Goal: Complete application form: Complete application form

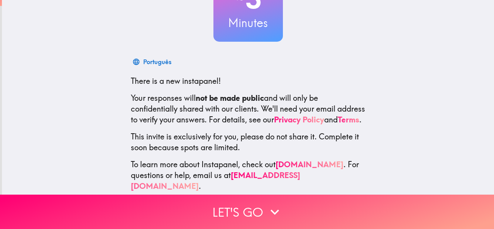
scroll to position [92, 0]
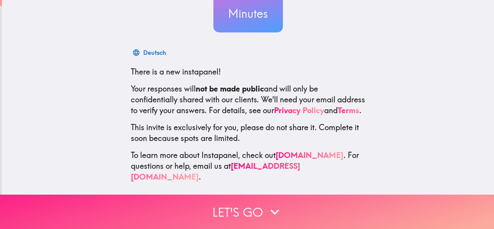
click at [218, 208] on button "Let's go" at bounding box center [247, 211] width 494 height 34
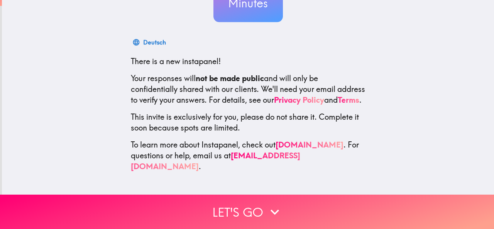
scroll to position [0, 0]
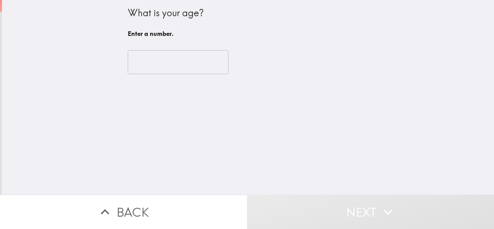
click at [166, 61] on input "number" at bounding box center [178, 62] width 101 height 24
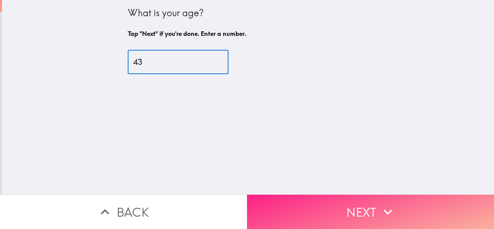
type input "43"
click at [309, 204] on button "Next" at bounding box center [370, 211] width 247 height 34
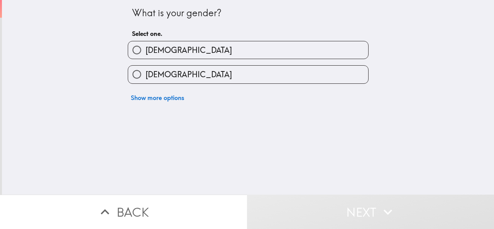
click at [162, 49] on label "[DEMOGRAPHIC_DATA]" at bounding box center [248, 49] width 240 height 17
click at [145, 49] on input "[DEMOGRAPHIC_DATA]" at bounding box center [136, 49] width 17 height 17
radio input "true"
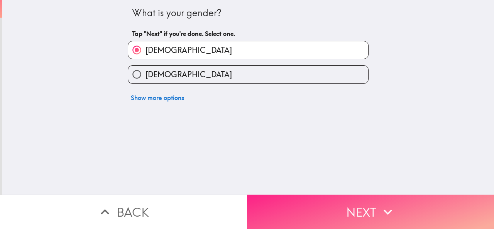
click at [325, 197] on button "Next" at bounding box center [370, 211] width 247 height 34
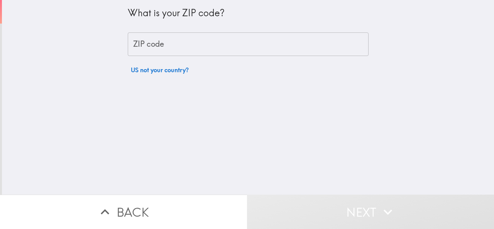
click at [197, 43] on input "ZIP code" at bounding box center [248, 44] width 241 height 24
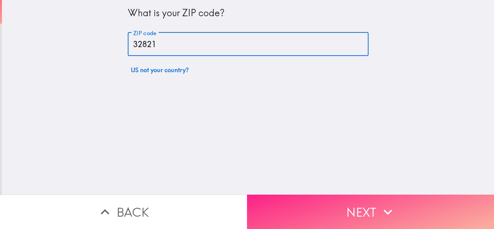
type input "32821"
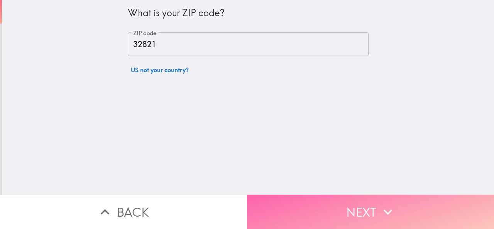
click at [313, 202] on button "Next" at bounding box center [370, 211] width 247 height 34
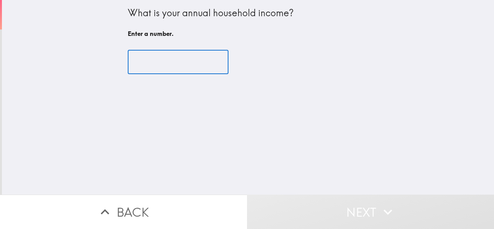
click at [182, 62] on input "number" at bounding box center [178, 62] width 101 height 24
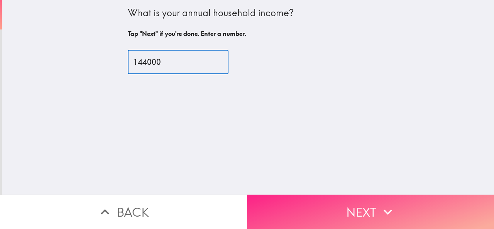
type input "144000"
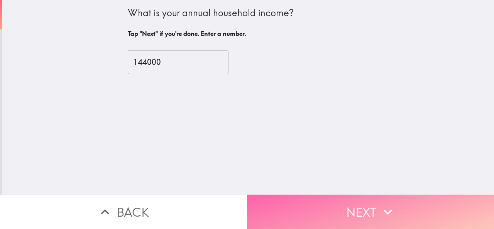
click at [340, 196] on button "Next" at bounding box center [370, 211] width 247 height 34
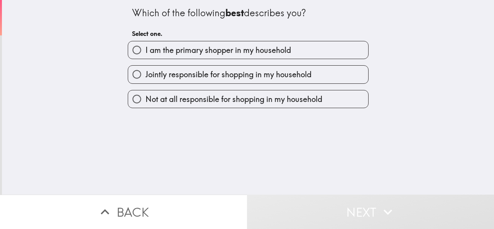
click at [282, 49] on span "I am the primary shopper in my household" at bounding box center [217, 50] width 145 height 11
click at [145, 49] on input "I am the primary shopper in my household" at bounding box center [136, 49] width 17 height 17
radio input "true"
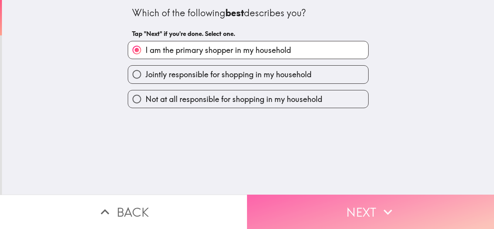
click at [318, 202] on button "Next" at bounding box center [370, 211] width 247 height 34
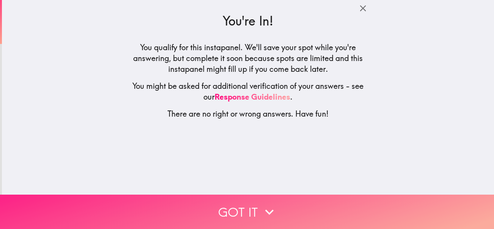
click at [315, 202] on button "Got it" at bounding box center [247, 211] width 494 height 34
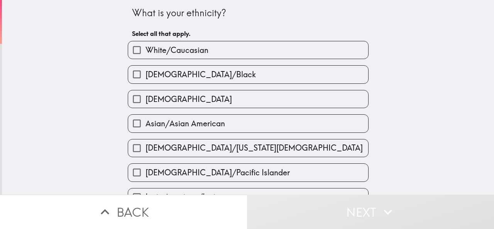
click at [177, 51] on span "White/Caucasian" at bounding box center [176, 50] width 63 height 11
click at [145, 51] on input "White/Caucasian" at bounding box center [136, 49] width 17 height 17
checkbox input "true"
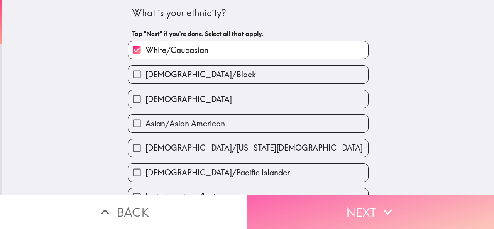
click at [311, 211] on button "Next" at bounding box center [370, 211] width 247 height 34
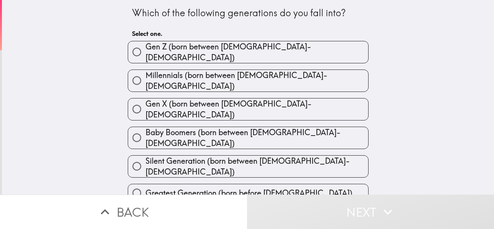
click at [282, 76] on label "Millennials (born between [DEMOGRAPHIC_DATA]-[DEMOGRAPHIC_DATA])" at bounding box center [248, 81] width 240 height 22
click at [145, 76] on input "Millennials (born between [DEMOGRAPHIC_DATA]-[DEMOGRAPHIC_DATA])" at bounding box center [136, 80] width 17 height 17
radio input "true"
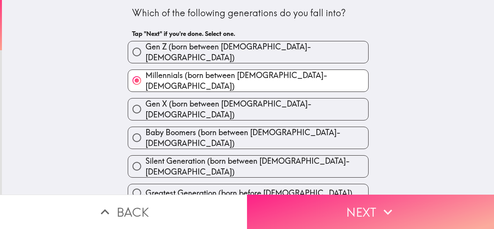
click at [309, 196] on button "Next" at bounding box center [370, 211] width 247 height 34
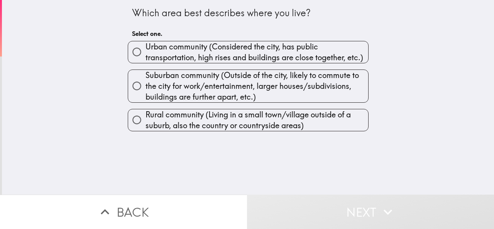
click at [180, 56] on span "Urban community (Considered the city, has public transportation, high rises and…" at bounding box center [256, 52] width 223 height 22
click at [145, 56] on input "Urban community (Considered the city, has public transportation, high rises and…" at bounding box center [136, 51] width 17 height 17
radio input "true"
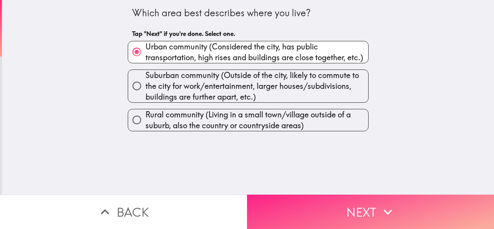
click at [340, 202] on button "Next" at bounding box center [370, 211] width 247 height 34
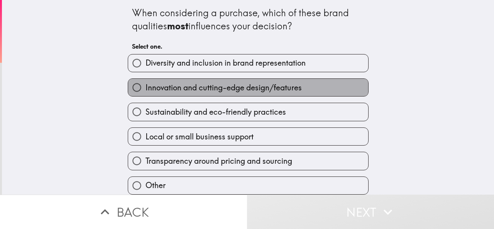
click at [221, 84] on span "Innovation and cutting-edge design/features" at bounding box center [223, 87] width 156 height 11
click at [145, 84] on input "Innovation and cutting-edge design/features" at bounding box center [136, 87] width 17 height 17
radio input "true"
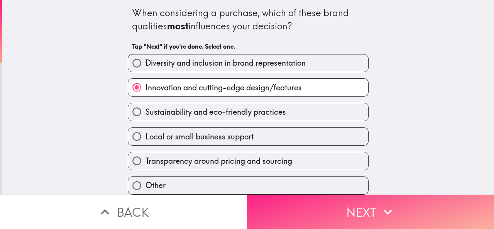
click at [357, 202] on button "Next" at bounding box center [370, 211] width 247 height 34
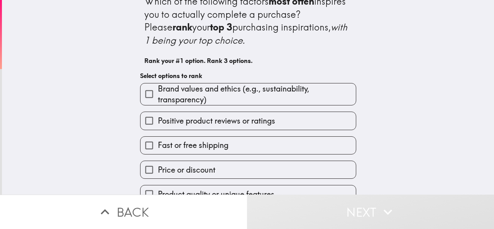
scroll to position [14, 0]
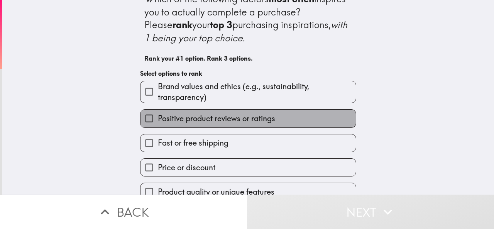
click at [259, 118] on span "Positive product reviews or ratings" at bounding box center [216, 118] width 117 height 11
click at [158, 118] on input "Positive product reviews or ratings" at bounding box center [148, 118] width 17 height 17
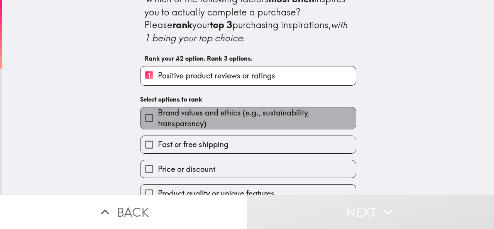
click at [264, 122] on span "Brand values and ethics (e.g., sustainability, transparency)" at bounding box center [257, 118] width 198 height 22
click at [158, 122] on input "Brand values and ethics (e.g., sustainability, transparency)" at bounding box center [148, 117] width 17 height 17
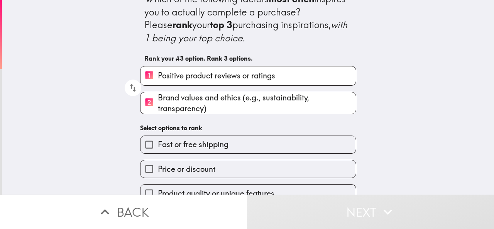
scroll to position [78, 0]
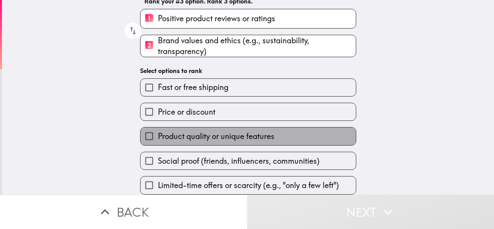
click at [250, 131] on span "Product quality or unique features" at bounding box center [216, 136] width 116 height 11
click at [158, 128] on input "Product quality or unique features" at bounding box center [148, 135] width 17 height 17
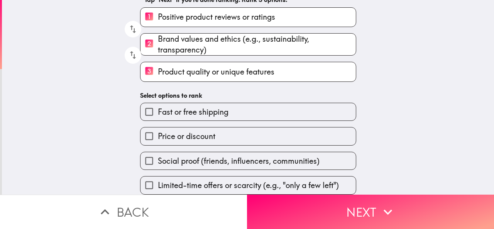
drag, startPoint x: 207, startPoint y: 67, endPoint x: 201, endPoint y: 38, distance: 29.6
click at [201, 38] on div "1 Positive product reviews or ratings 2 Brand values and ethics (e.g., sustaina…" at bounding box center [245, 41] width 222 height 81
click at [160, 41] on span "Brand values and ethics (e.g., sustainability, transparency)" at bounding box center [257, 45] width 198 height 22
click at [158, 41] on input "2 Brand values and ethics (e.g., sustainability, transparency)" at bounding box center [148, 44] width 17 height 19
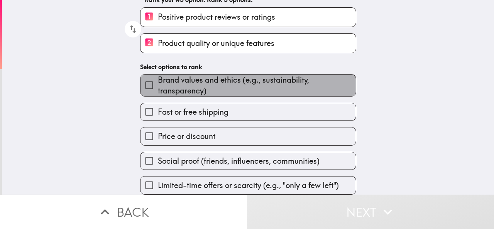
click at [178, 84] on span "Brand values and ethics (e.g., sustainability, transparency)" at bounding box center [257, 85] width 198 height 22
click at [158, 84] on input "Brand values and ethics (e.g., sustainability, transparency)" at bounding box center [148, 84] width 17 height 17
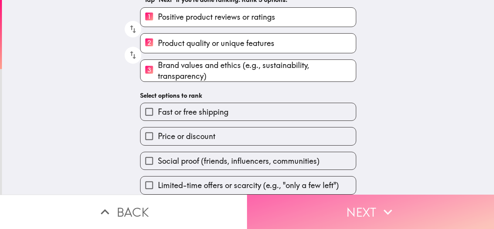
click at [333, 206] on button "Next" at bounding box center [370, 211] width 247 height 34
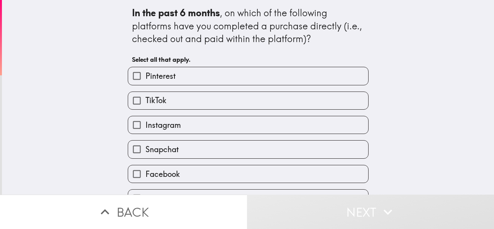
scroll to position [39, 0]
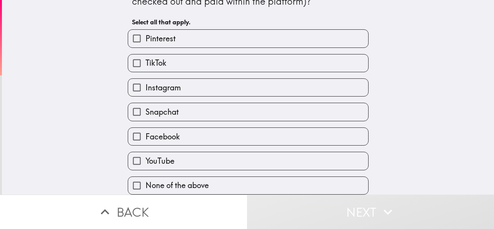
click at [167, 135] on span "Facebook" at bounding box center [162, 136] width 34 height 11
click at [145, 135] on input "Facebook" at bounding box center [136, 136] width 17 height 17
checkbox input "true"
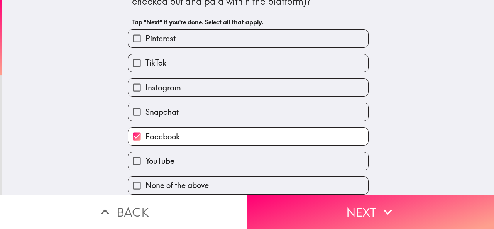
click at [165, 88] on span "Instagram" at bounding box center [162, 87] width 35 height 11
click at [145, 88] on input "Instagram" at bounding box center [136, 87] width 17 height 17
checkbox input "true"
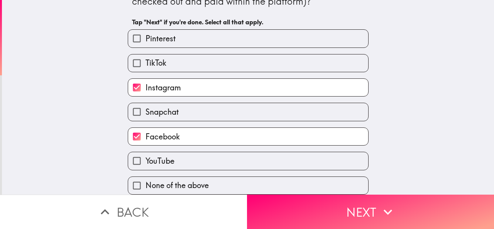
scroll to position [45, 0]
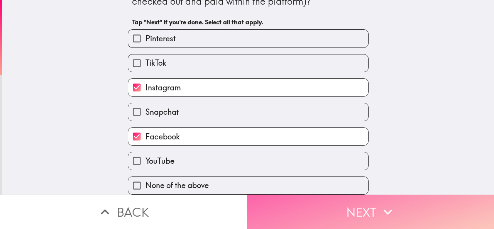
click at [349, 204] on button "Next" at bounding box center [370, 211] width 247 height 34
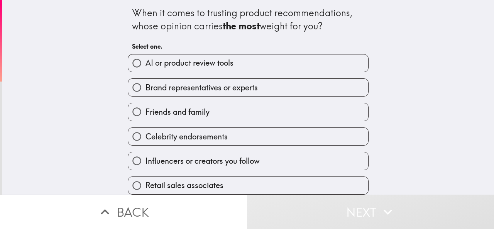
scroll to position [7, 0]
click at [191, 106] on span "Friends and family" at bounding box center [177, 111] width 64 height 11
click at [145, 105] on input "Friends and family" at bounding box center [136, 111] width 17 height 17
radio input "true"
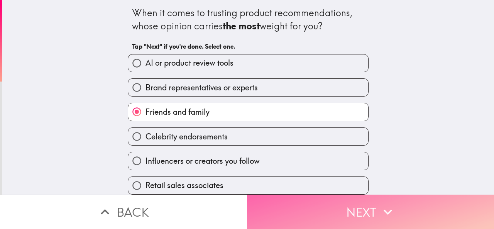
click at [348, 203] on button "Next" at bounding box center [370, 211] width 247 height 34
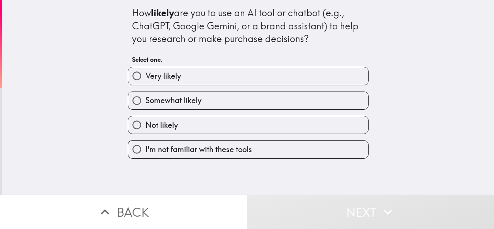
click at [177, 76] on label "Very likely" at bounding box center [248, 75] width 240 height 17
click at [145, 76] on input "Very likely" at bounding box center [136, 75] width 17 height 17
radio input "true"
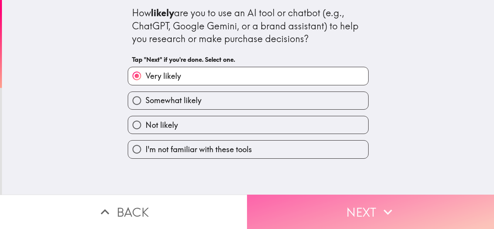
click at [315, 201] on button "Next" at bounding box center [370, 211] width 247 height 34
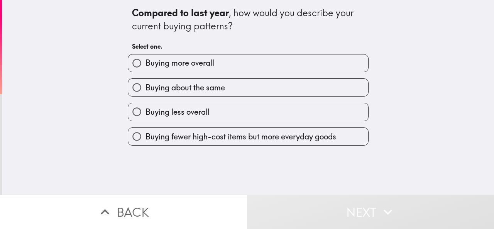
click at [202, 64] on span "Buying more overall" at bounding box center [179, 62] width 69 height 11
click at [145, 64] on input "Buying more overall" at bounding box center [136, 62] width 17 height 17
radio input "true"
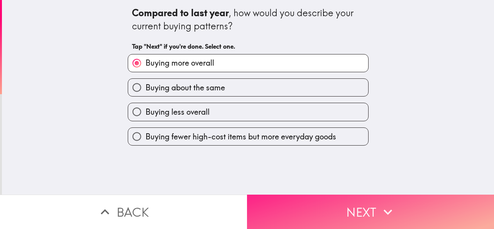
click at [357, 207] on button "Next" at bounding box center [370, 211] width 247 height 34
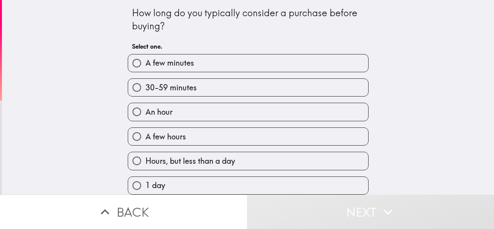
click at [180, 86] on span "30-59 minutes" at bounding box center [170, 87] width 51 height 11
click at [145, 86] on input "30-59 minutes" at bounding box center [136, 87] width 17 height 17
radio input "true"
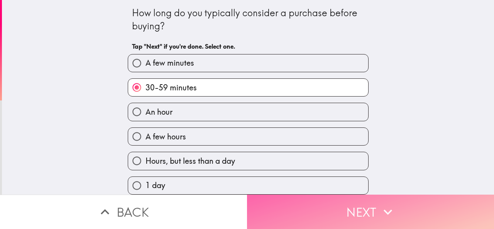
click at [348, 196] on button "Next" at bounding box center [370, 211] width 247 height 34
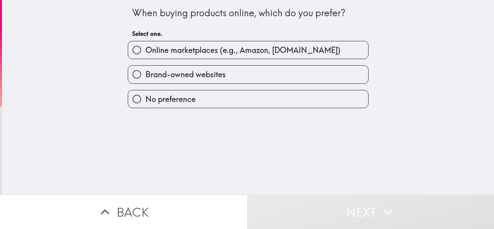
click at [194, 74] on span "Brand-owned websites" at bounding box center [185, 74] width 80 height 11
click at [145, 74] on input "Brand-owned websites" at bounding box center [136, 74] width 17 height 17
radio input "true"
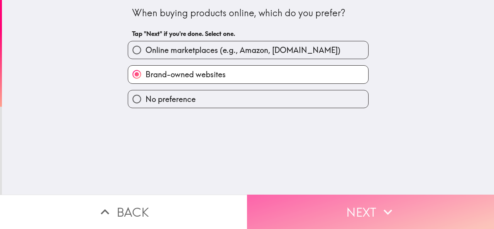
click at [341, 198] on button "Next" at bounding box center [370, 211] width 247 height 34
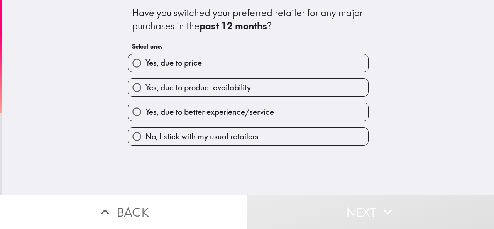
click at [237, 86] on span "Yes, due to product availability" at bounding box center [197, 87] width 105 height 11
click at [145, 86] on input "Yes, due to product availability" at bounding box center [136, 87] width 17 height 17
radio input "true"
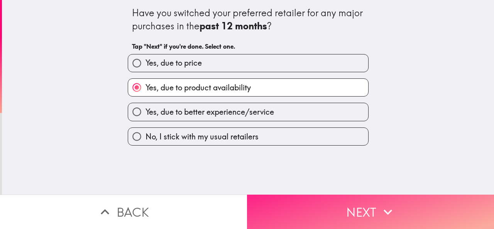
click at [317, 201] on button "Next" at bounding box center [370, 211] width 247 height 34
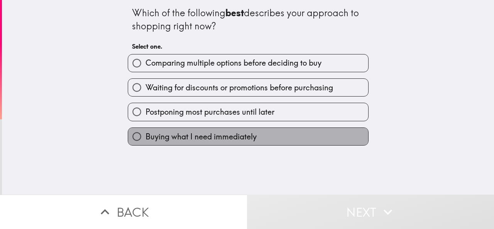
click at [251, 138] on span "Buying what I need immediately" at bounding box center [200, 136] width 111 height 11
click at [145, 138] on input "Buying what I need immediately" at bounding box center [136, 136] width 17 height 17
radio input "true"
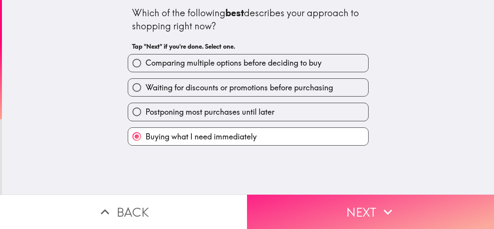
click at [357, 204] on button "Next" at bounding box center [370, 211] width 247 height 34
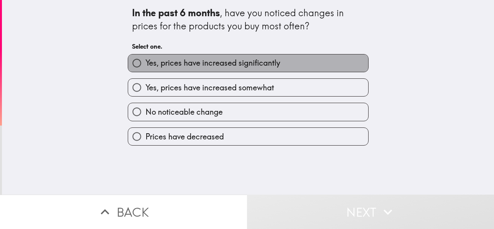
click at [211, 67] on span "Yes, prices have increased significantly" at bounding box center [212, 62] width 135 height 11
click at [145, 67] on input "Yes, prices have increased significantly" at bounding box center [136, 62] width 17 height 17
radio input "true"
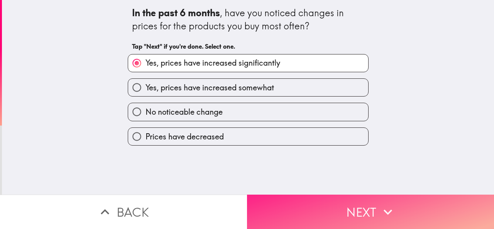
click at [319, 209] on button "Next" at bounding box center [370, 211] width 247 height 34
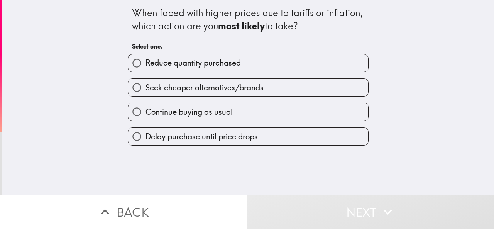
click at [196, 115] on span "Continue buying as usual" at bounding box center [188, 111] width 87 height 11
click at [145, 115] on input "Continue buying as usual" at bounding box center [136, 111] width 17 height 17
radio input "true"
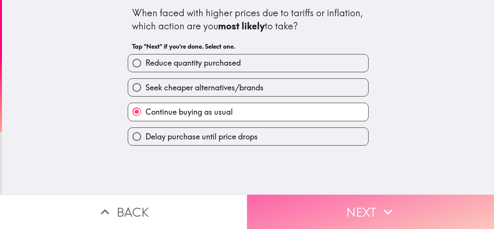
click at [324, 202] on button "Next" at bounding box center [370, 211] width 247 height 34
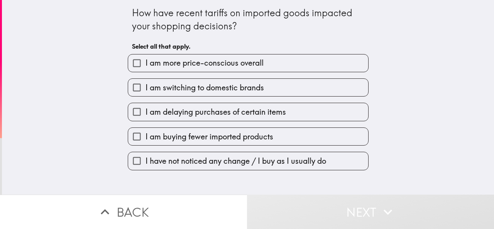
click at [198, 64] on span "I am more price-conscious overall" at bounding box center [204, 62] width 118 height 11
click at [145, 64] on input "I am more price-conscious overall" at bounding box center [136, 62] width 17 height 17
checkbox input "true"
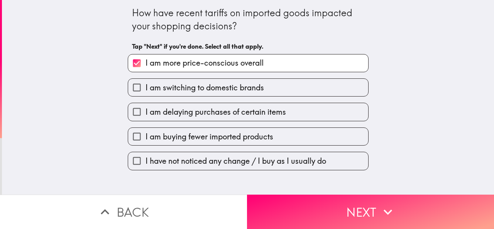
click at [191, 136] on span "I am buying fewer imported products" at bounding box center [209, 136] width 128 height 11
click at [145, 136] on input "I am buying fewer imported products" at bounding box center [136, 136] width 17 height 17
checkbox input "true"
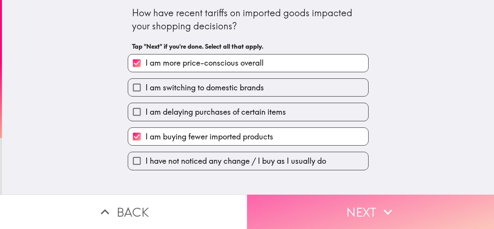
click at [326, 201] on button "Next" at bounding box center [370, 211] width 247 height 34
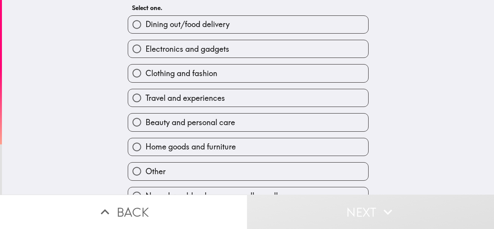
scroll to position [57, 0]
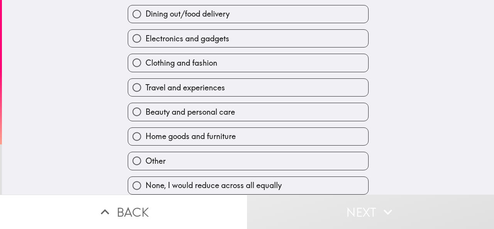
click at [184, 132] on span "Home goods and furniture" at bounding box center [190, 136] width 90 height 11
click at [145, 132] on input "Home goods and furniture" at bounding box center [136, 136] width 17 height 17
radio input "true"
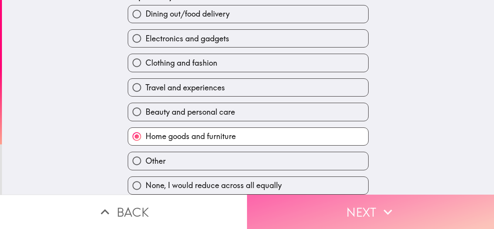
click at [342, 208] on button "Next" at bounding box center [370, 211] width 247 height 34
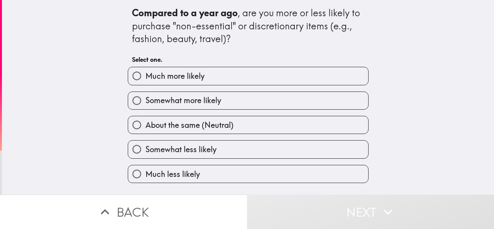
click at [201, 74] on label "Much more likely" at bounding box center [248, 75] width 240 height 17
click at [145, 74] on input "Much more likely" at bounding box center [136, 75] width 17 height 17
radio input "true"
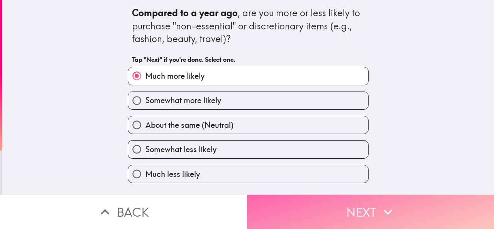
click at [318, 202] on button "Next" at bounding box center [370, 211] width 247 height 34
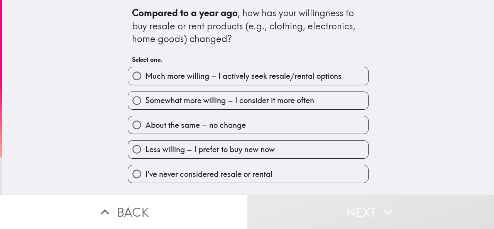
click at [191, 76] on span "Much more willing – I actively seek resale/rental options" at bounding box center [243, 76] width 196 height 11
click at [145, 76] on input "Much more willing – I actively seek resale/rental options" at bounding box center [136, 75] width 17 height 17
radio input "true"
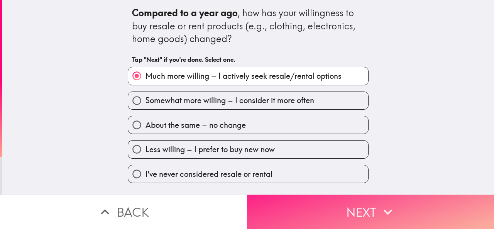
click at [346, 210] on button "Next" at bounding box center [370, 211] width 247 height 34
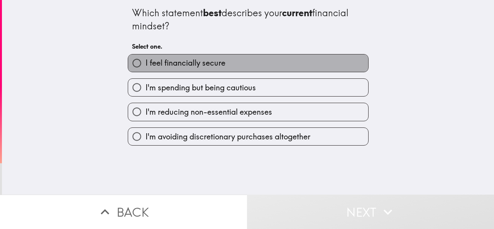
click at [186, 63] on span "I feel financially secure" at bounding box center [185, 62] width 80 height 11
click at [145, 63] on input "I feel financially secure" at bounding box center [136, 62] width 17 height 17
radio input "true"
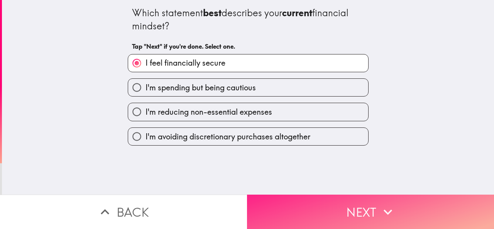
click at [362, 210] on button "Next" at bounding box center [370, 211] width 247 height 34
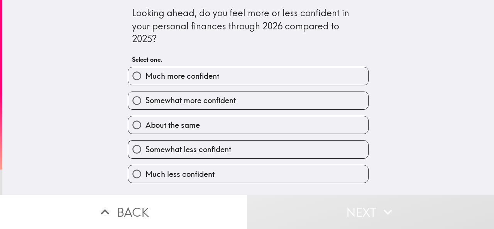
click at [200, 77] on span "Much more confident" at bounding box center [182, 76] width 74 height 11
click at [145, 77] on input "Much more confident" at bounding box center [136, 75] width 17 height 17
radio input "true"
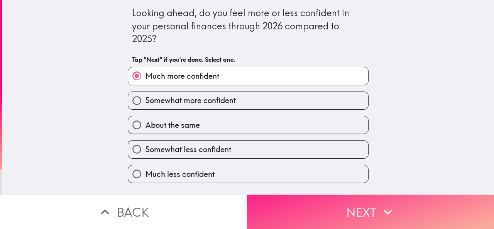
click at [364, 202] on button "Next" at bounding box center [370, 211] width 247 height 34
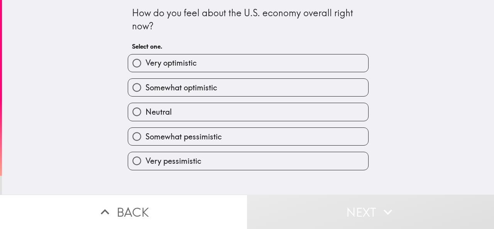
click at [186, 87] on span "Somewhat optimistic" at bounding box center [181, 87] width 72 height 11
click at [145, 87] on input "Somewhat optimistic" at bounding box center [136, 87] width 17 height 17
radio input "true"
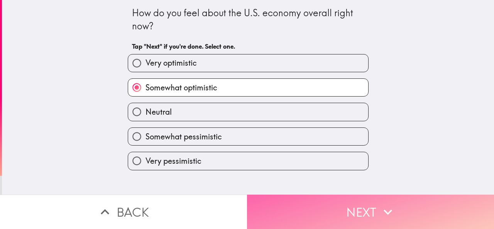
click at [346, 201] on button "Next" at bounding box center [370, 211] width 247 height 34
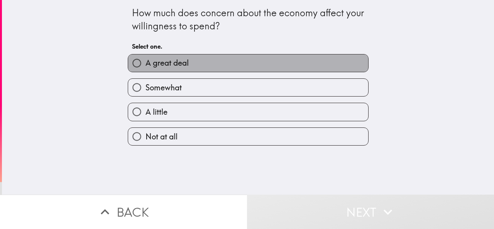
click at [180, 67] on span "A great deal" at bounding box center [166, 62] width 43 height 11
click at [145, 67] on input "A great deal" at bounding box center [136, 62] width 17 height 17
radio input "true"
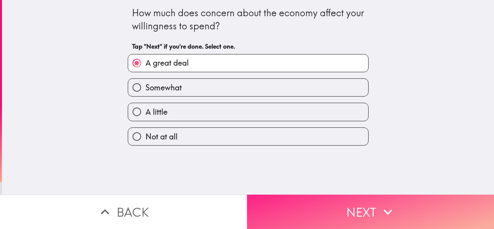
click at [365, 206] on button "Next" at bounding box center [370, 211] width 247 height 34
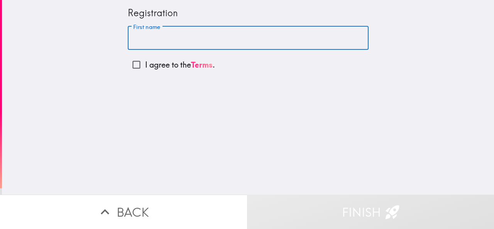
click at [199, 42] on input "First name" at bounding box center [248, 38] width 241 height 24
type input "[PERSON_NAME]"
click at [167, 66] on p "I agree to the Terms ." at bounding box center [180, 64] width 70 height 11
click at [145, 66] on input "I agree to the Terms ." at bounding box center [136, 64] width 17 height 17
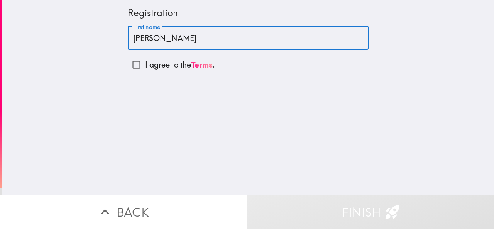
checkbox input "true"
